Goal: Complete application form

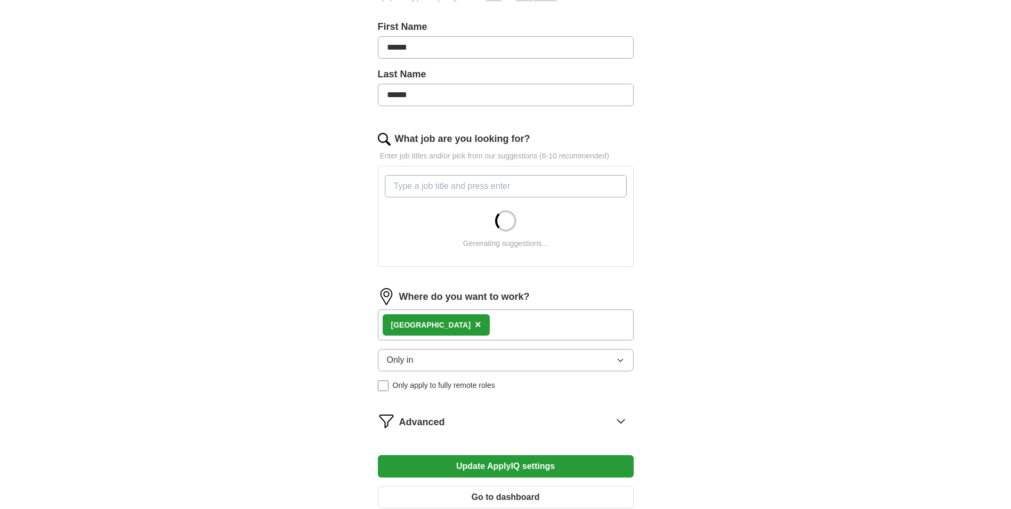
scroll to position [320, 0]
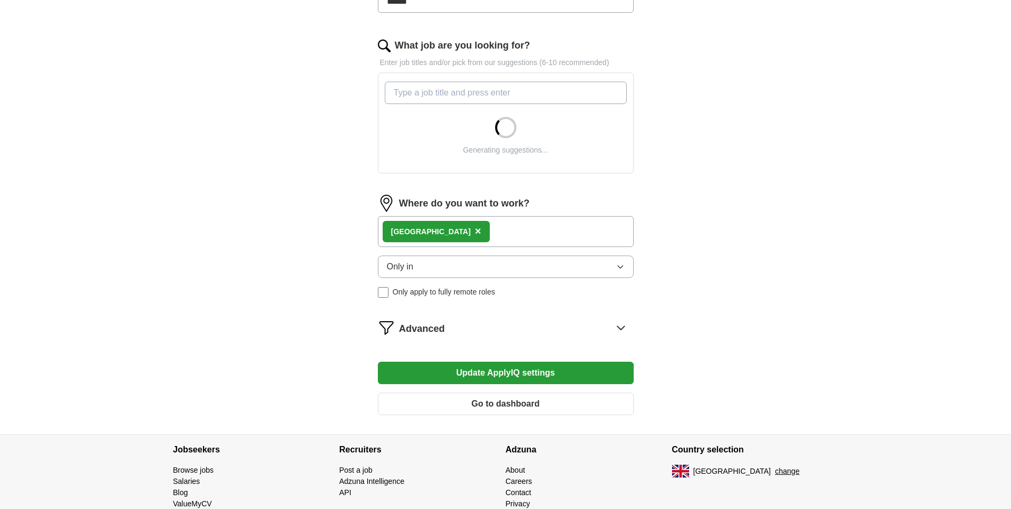
click at [565, 263] on button "Only in" at bounding box center [506, 266] width 256 height 22
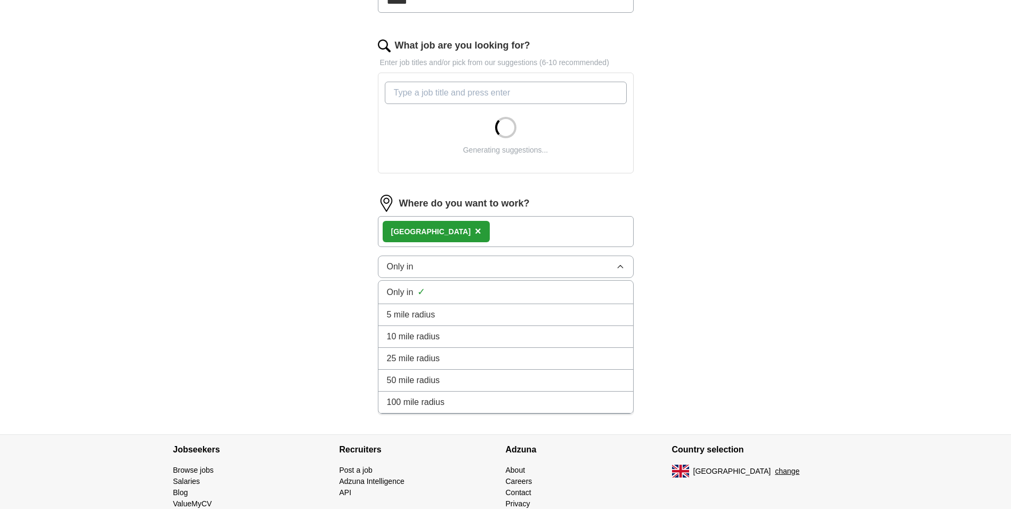
click at [455, 352] on div "25 mile radius" at bounding box center [506, 358] width 238 height 13
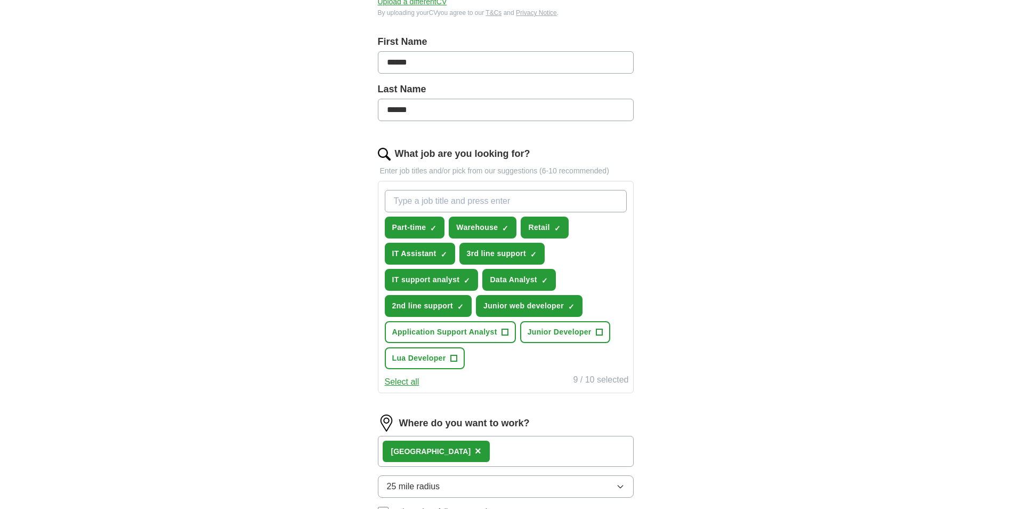
scroll to position [213, 0]
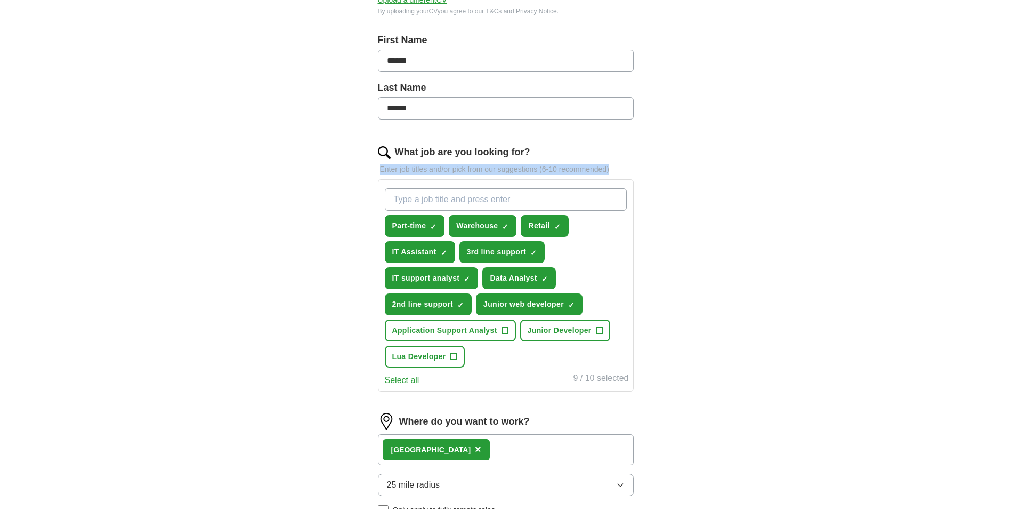
drag, startPoint x: 377, startPoint y: 170, endPoint x: 613, endPoint y: 173, distance: 235.7
click at [613, 173] on div "Let ApplyIQ do the hard work of searching and applying for jobs. Just tell us w…" at bounding box center [505, 265] width 341 height 773
copy p "Enter job titles and/or pick from our suggestions (6-10 recommended)"
click at [504, 211] on div "Part-time ✓ × Warehouse ✓ × Retail ✓ × IT Assistant ✓ × 3rd line support ✓ × IT…" at bounding box center [506, 278] width 246 height 188
click at [504, 201] on input "What job are you looking for?" at bounding box center [506, 199] width 242 height 22
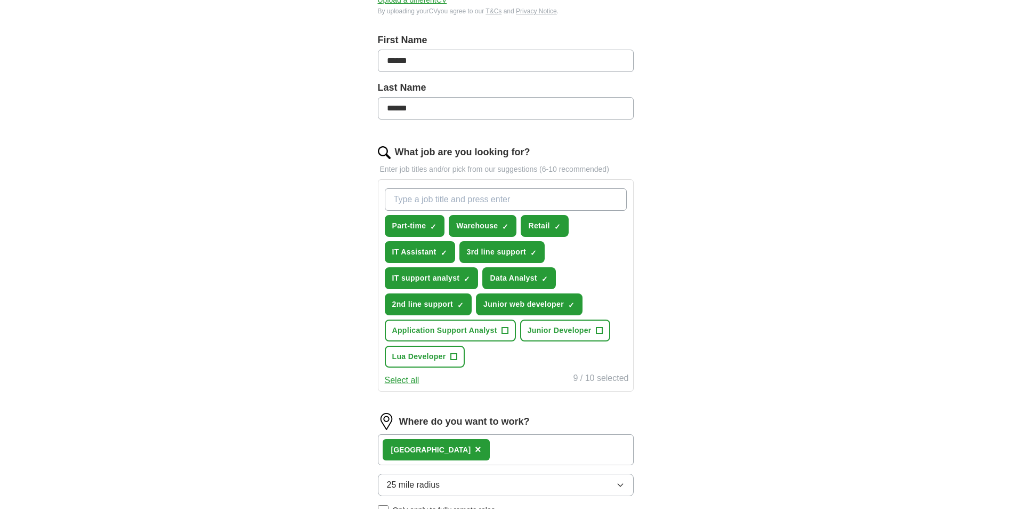
paste input "Junior Digital Marketing Assistant"
type input "Junior Digital Marketing Assistant"
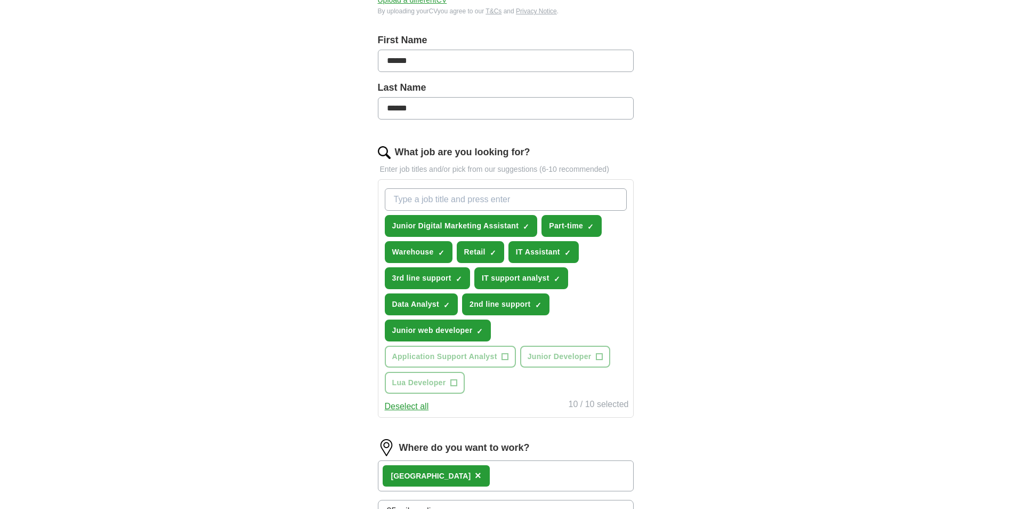
paste input "Junior Content Moderator"
type input "Junior Content Moderator"
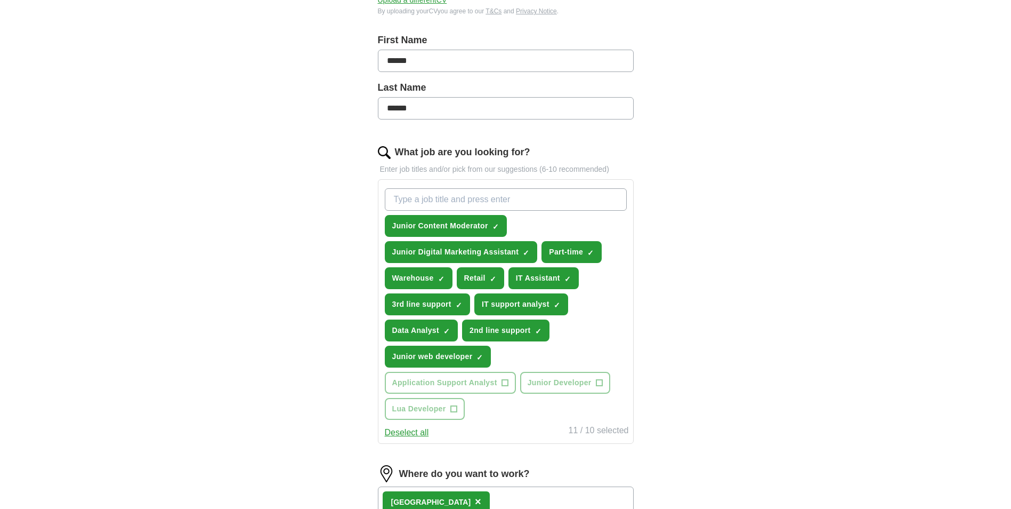
paste input "Junior Software Developer"
type input "Junior Software Developer"
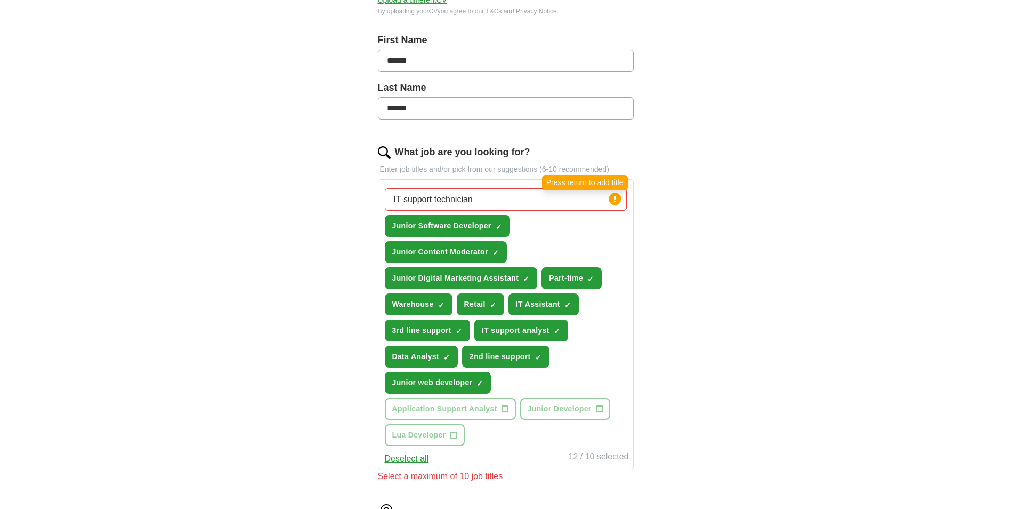
click at [616, 197] on icon at bounding box center [615, 199] width 2 height 6
click at [572, 197] on input "IT support technician" at bounding box center [506, 199] width 242 height 22
type input "IT Support Technician"
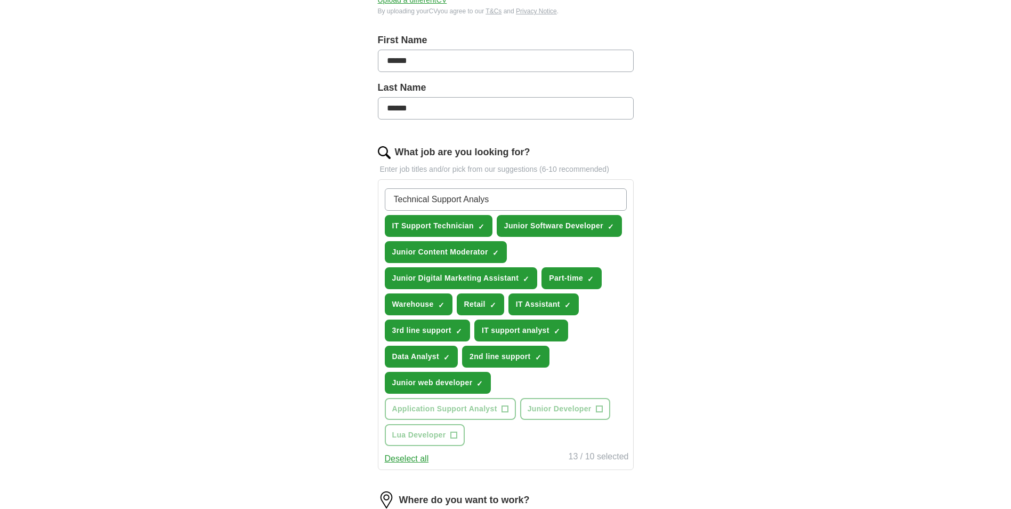
type input "Technical Support Analyst"
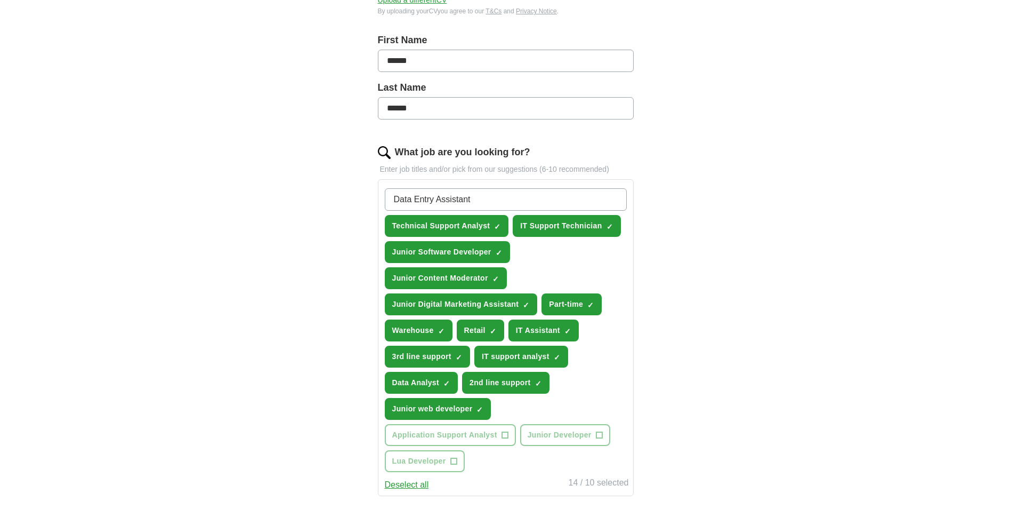
type input "Data Entry Assistant"
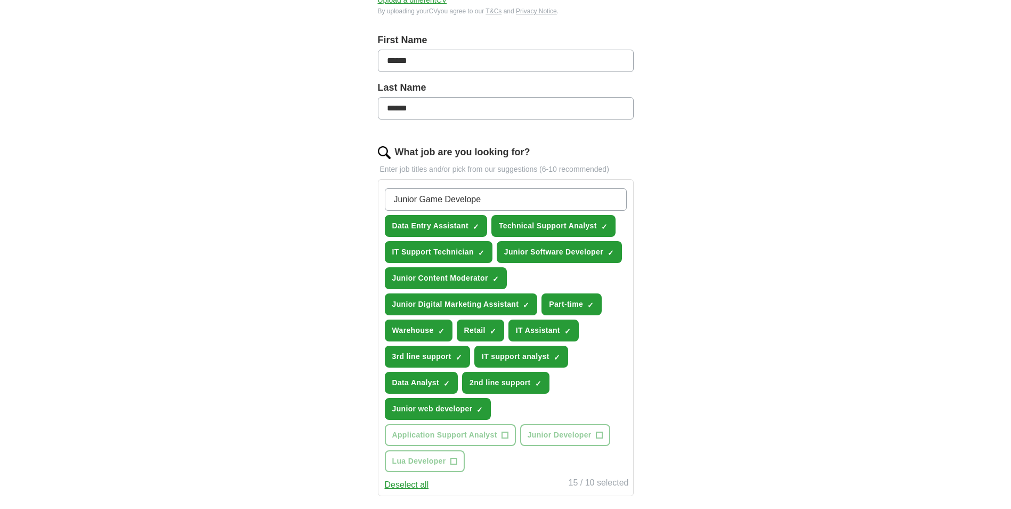
type input "Junior Game Developer"
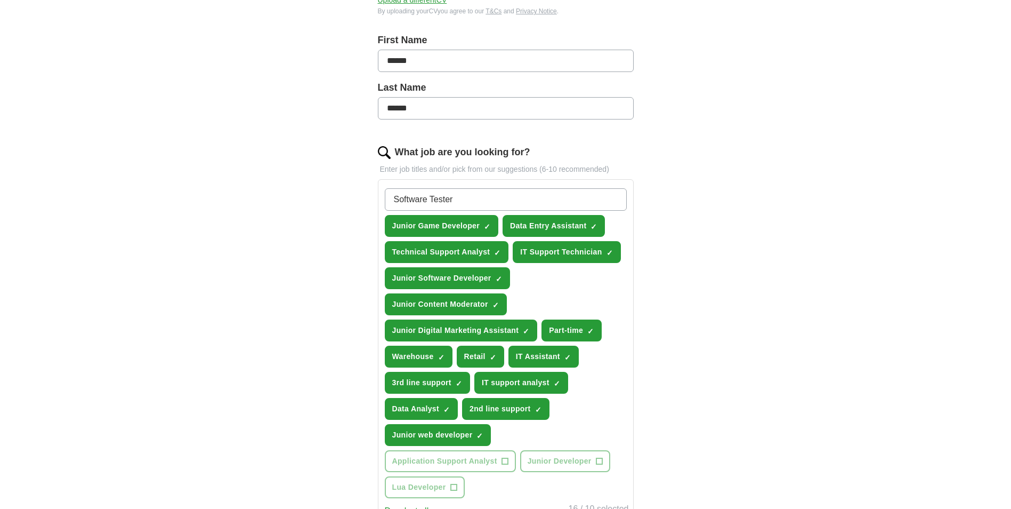
type input "Software Tester"
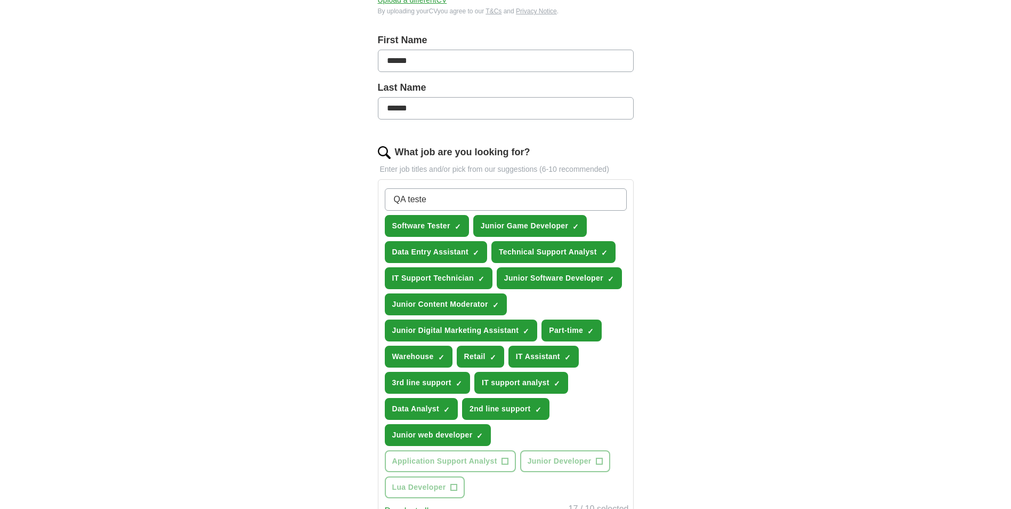
type input "QA tester"
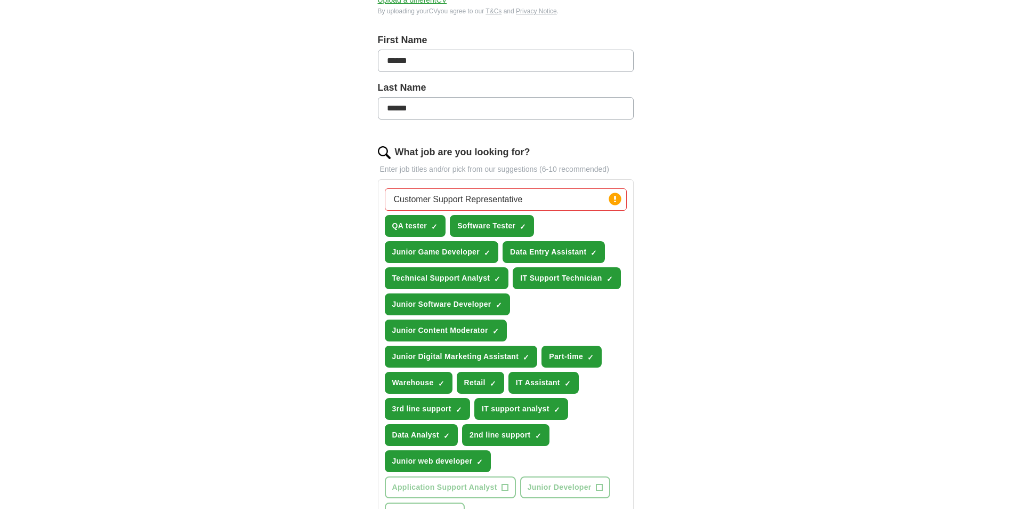
type input "Customer Support Representative"
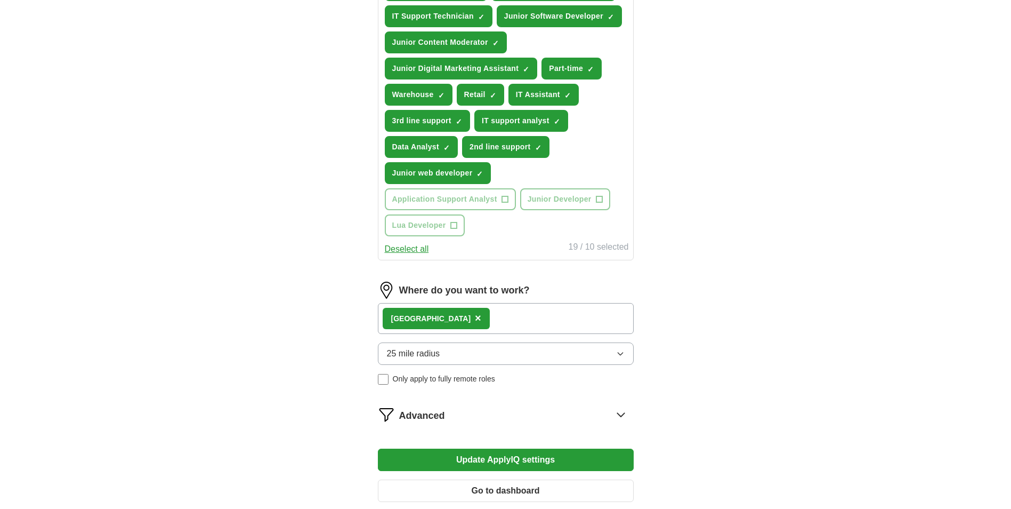
scroll to position [569, 0]
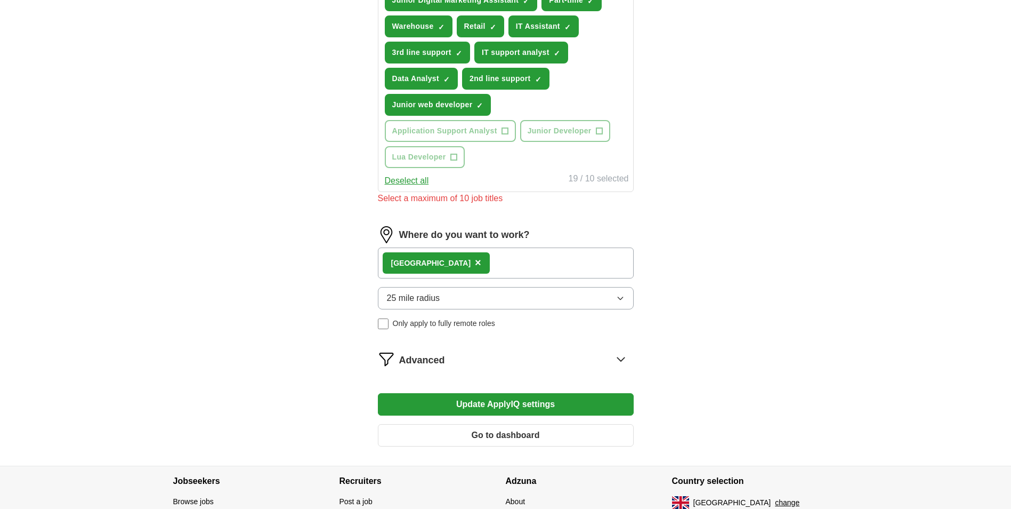
click at [485, 346] on form "Select a [PERSON_NAME] K [PERSON_NAME].docx [DATE] 10:02 Upload a different CV …" at bounding box center [506, 15] width 256 height 879
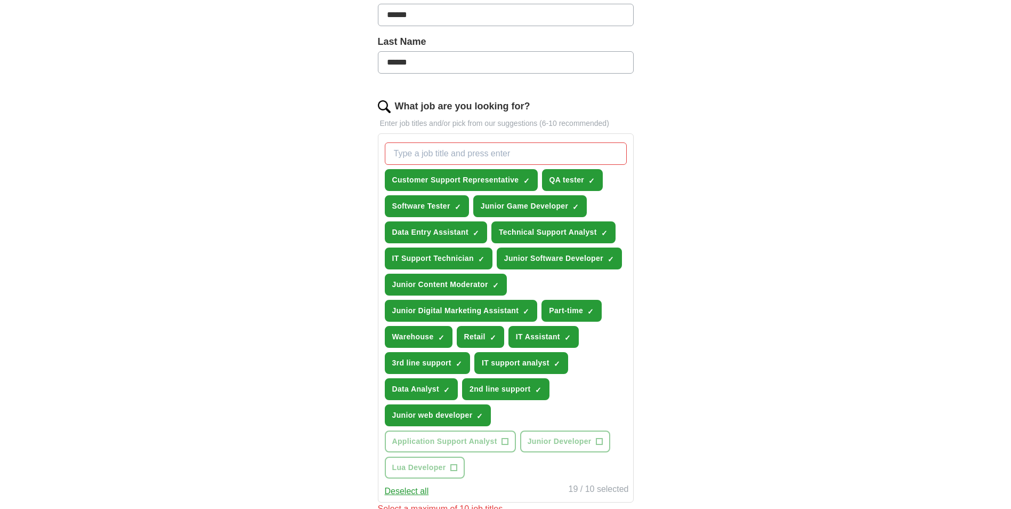
scroll to position [229, 0]
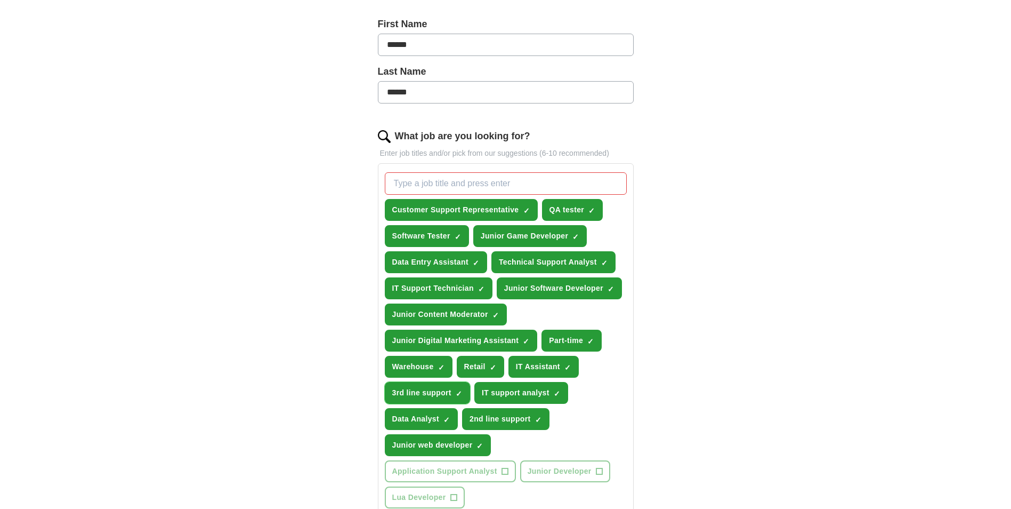
click at [0, 0] on span "×" at bounding box center [0, 0] width 0 height 0
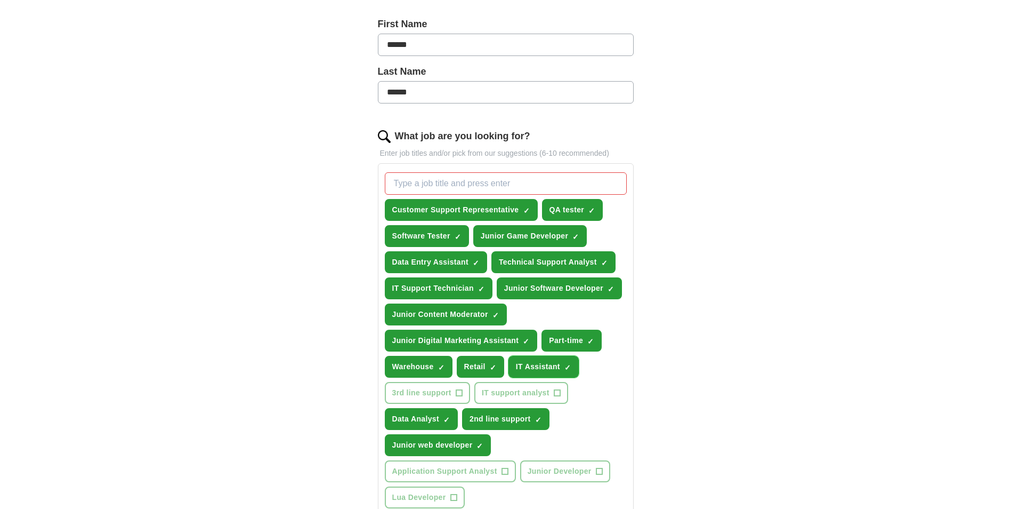
click at [0, 0] on span "×" at bounding box center [0, 0] width 0 height 0
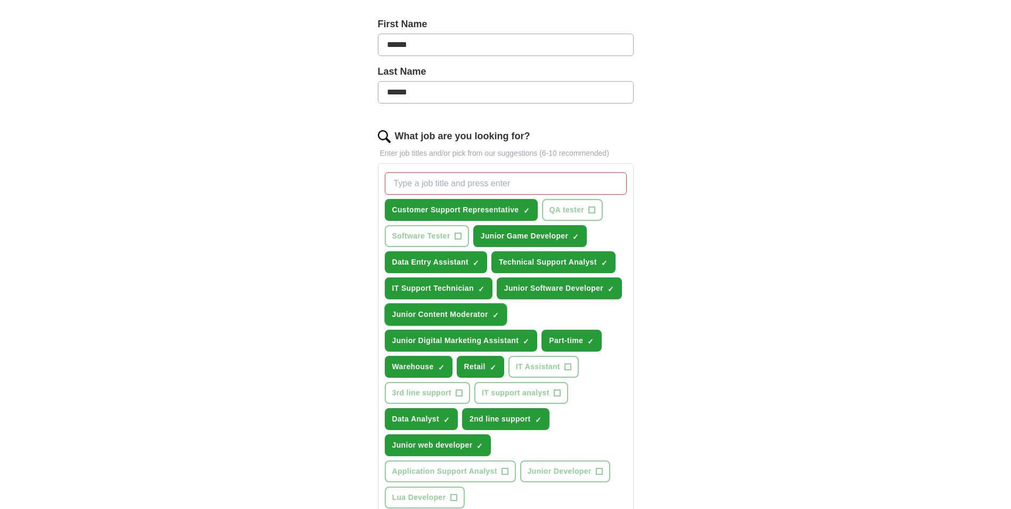
click at [0, 0] on span "×" at bounding box center [0, 0] width 0 height 0
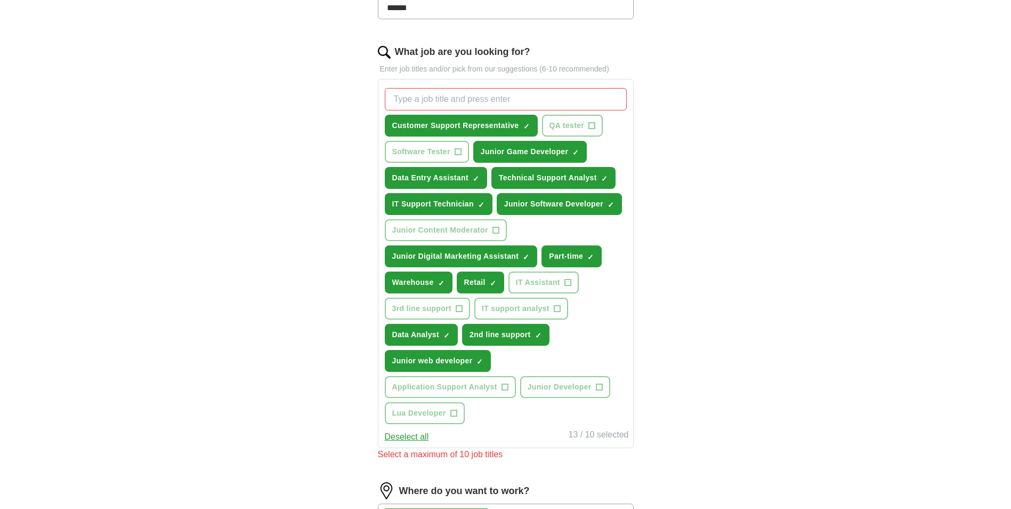
scroll to position [336, 0]
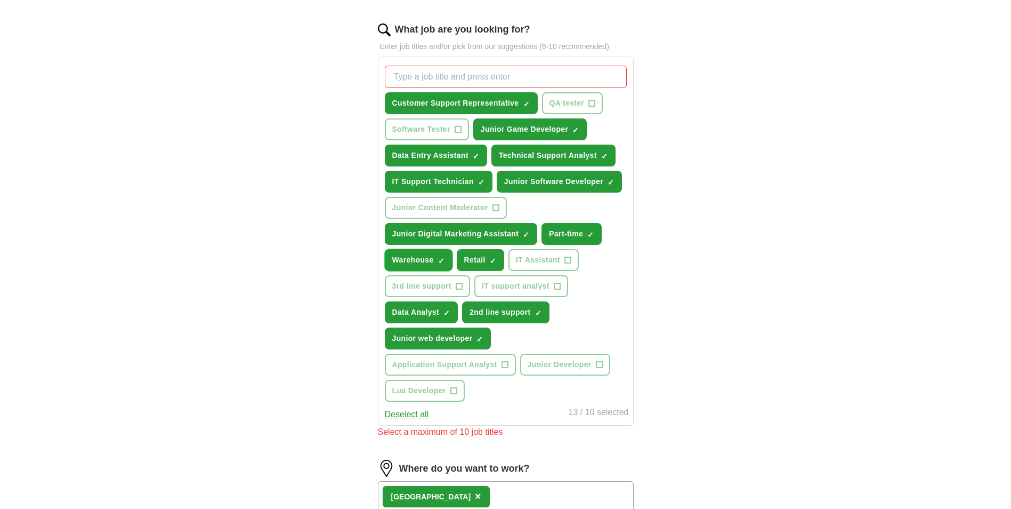
click at [0, 0] on span "×" at bounding box center [0, 0] width 0 height 0
click at [571, 128] on button "Junior Game Developer ✓ ×" at bounding box center [530, 129] width 114 height 22
click at [0, 0] on span "×" at bounding box center [0, 0] width 0 height 0
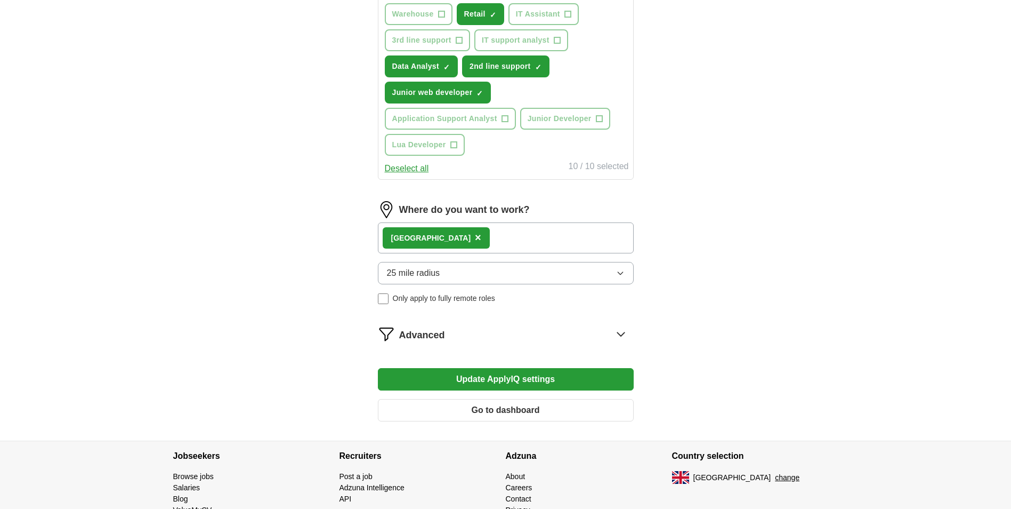
scroll to position [632, 0]
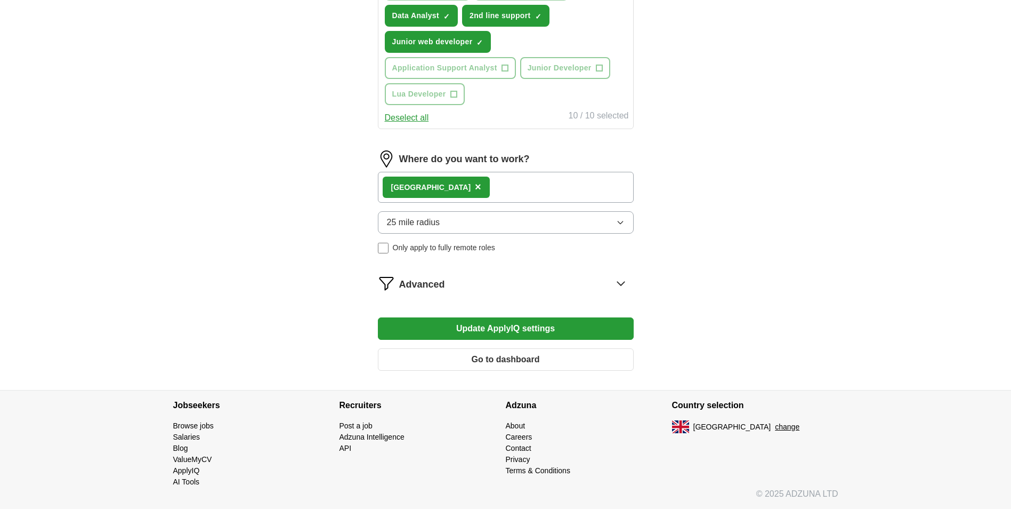
click at [460, 280] on div "Advanced" at bounding box center [516, 283] width 235 height 17
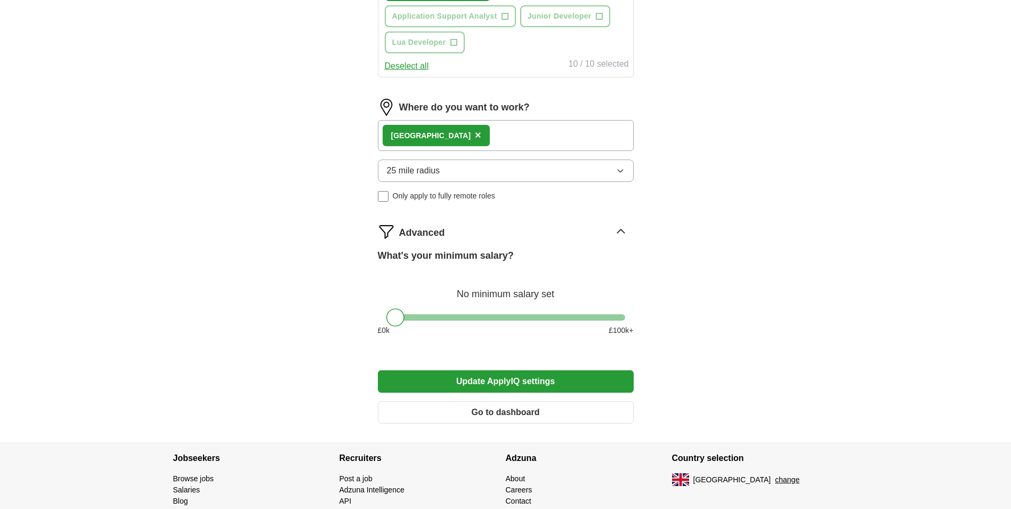
scroll to position [686, 0]
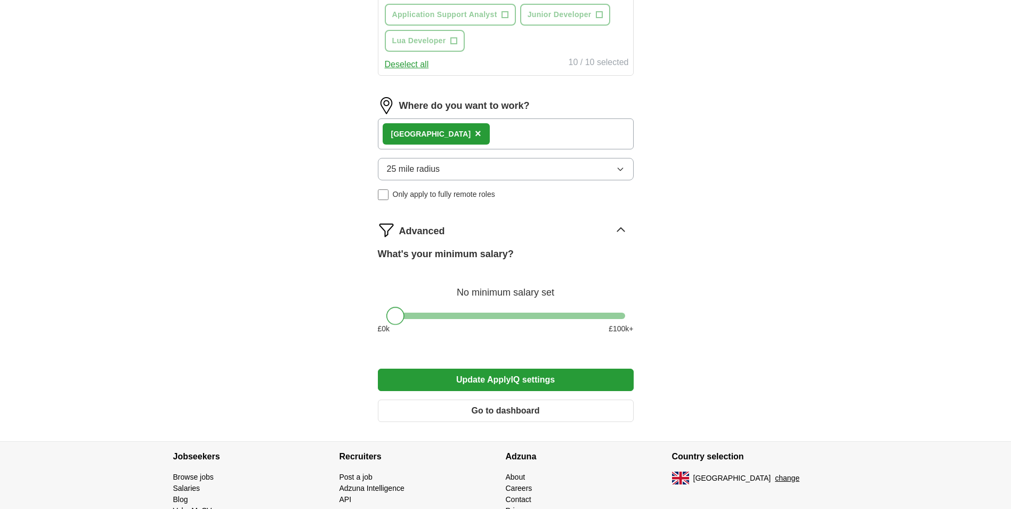
drag, startPoint x: 397, startPoint y: 312, endPoint x: 374, endPoint y: 316, distance: 23.8
click at [524, 380] on button "Update ApplyIQ settings" at bounding box center [506, 379] width 256 height 22
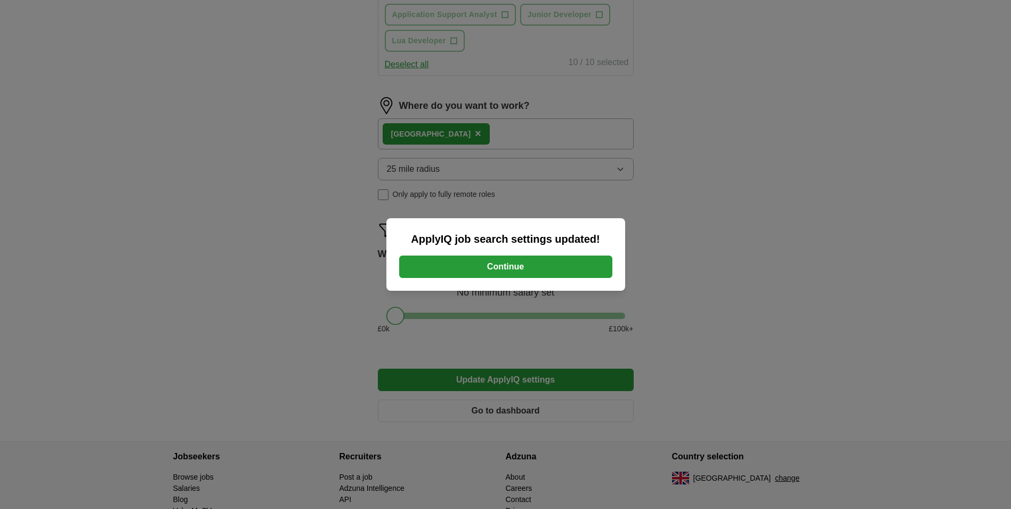
click at [520, 269] on button "Continue" at bounding box center [505, 266] width 213 height 22
